Goal: Information Seeking & Learning: Compare options

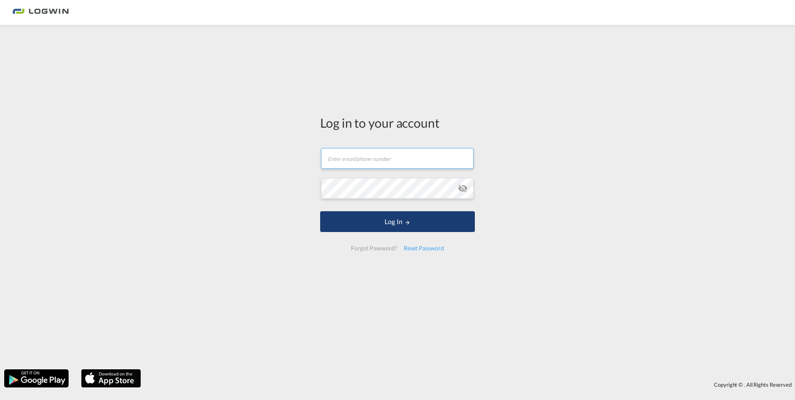
type input "[EMAIL_ADDRESS][DOMAIN_NAME]"
click at [396, 221] on button "Log In" at bounding box center [397, 221] width 155 height 21
